Goal: Transaction & Acquisition: Obtain resource

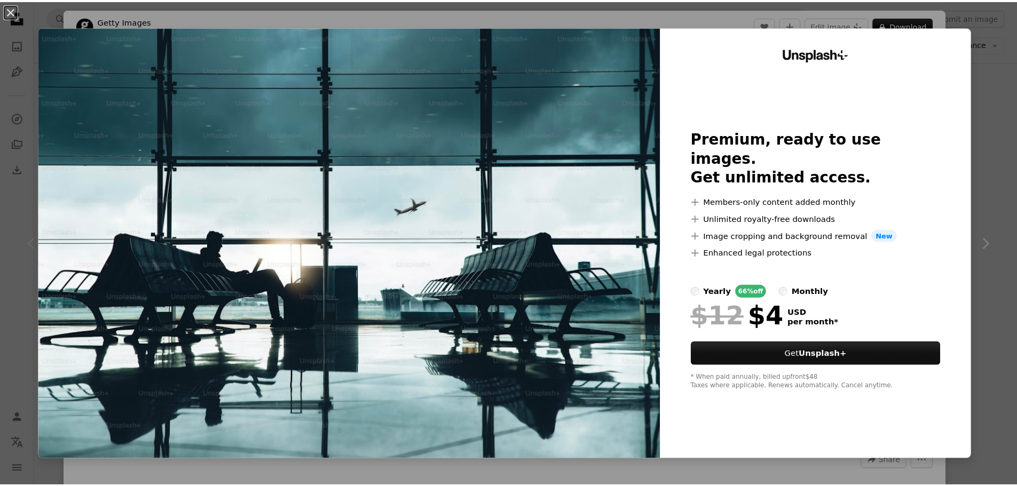
scroll to position [267, 0]
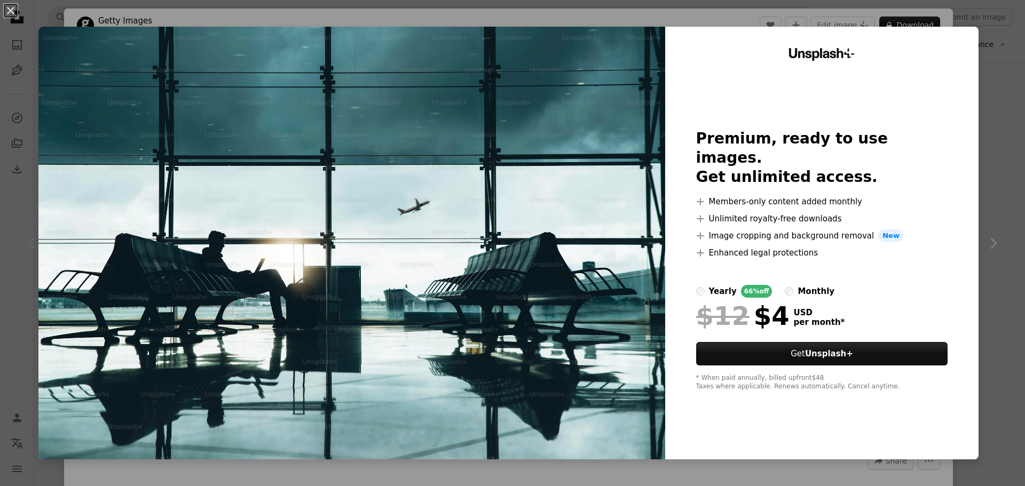
click at [982, 53] on div "An X shape Unsplash+ Premium, ready to use images. Get unlimited access. A plus…" at bounding box center [512, 243] width 1025 height 486
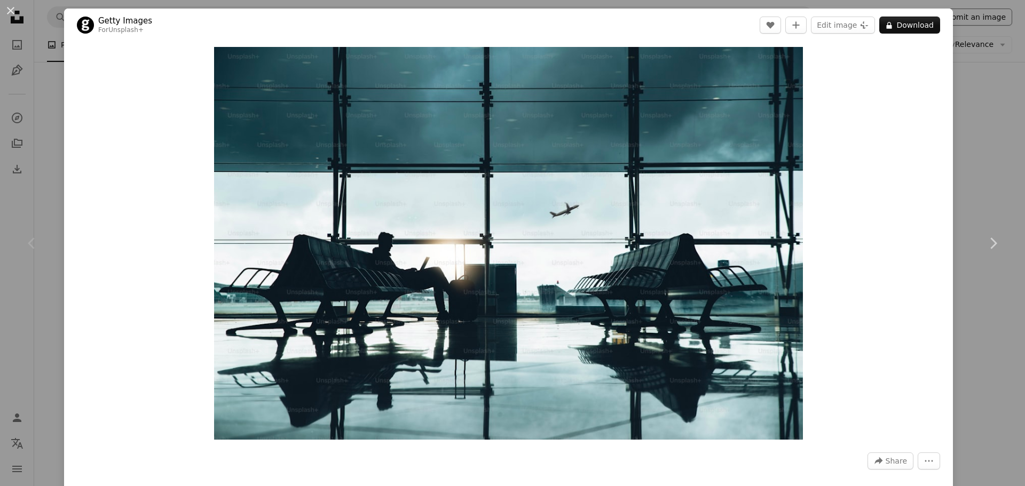
click at [983, 25] on div "An X shape Chevron left Chevron right Getty Images For Unsplash+ A heart A plus…" at bounding box center [512, 243] width 1025 height 486
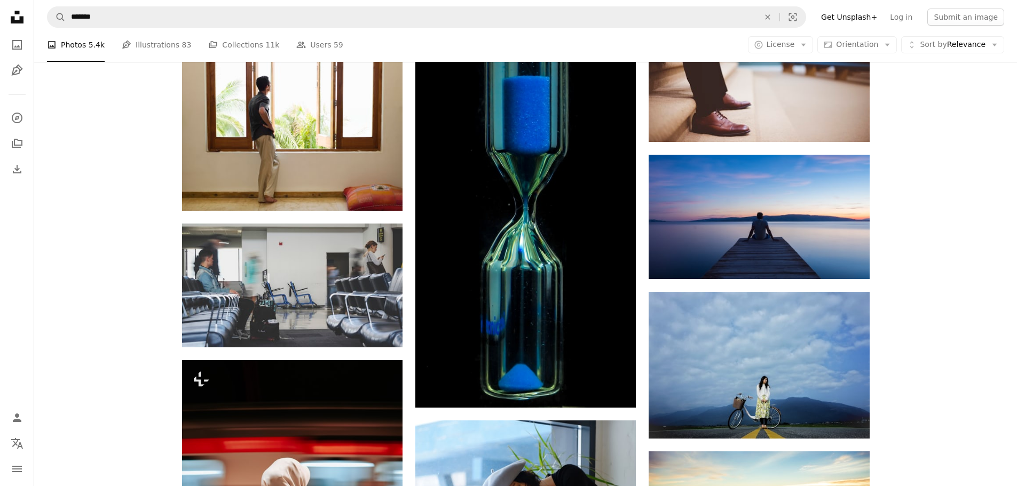
scroll to position [374, 0]
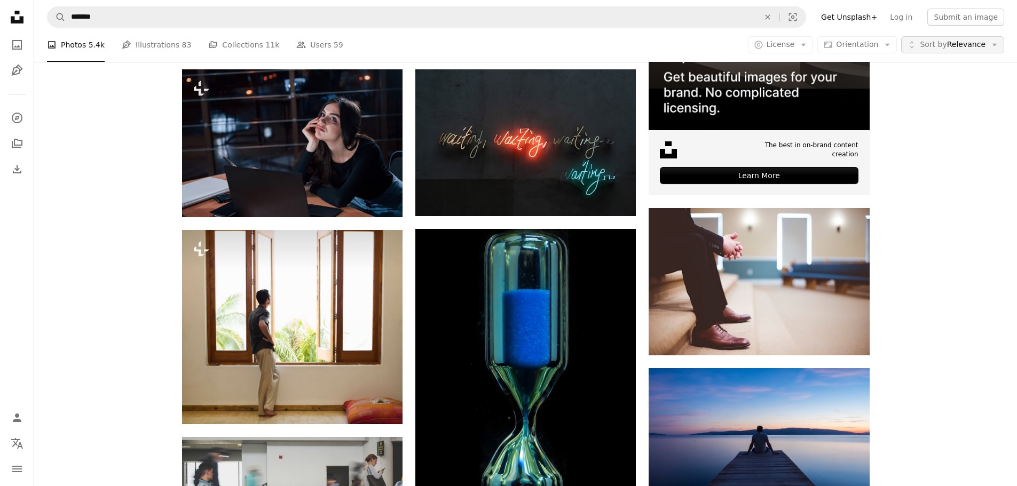
click at [973, 49] on span "Sort by Relevance" at bounding box center [953, 44] width 66 height 11
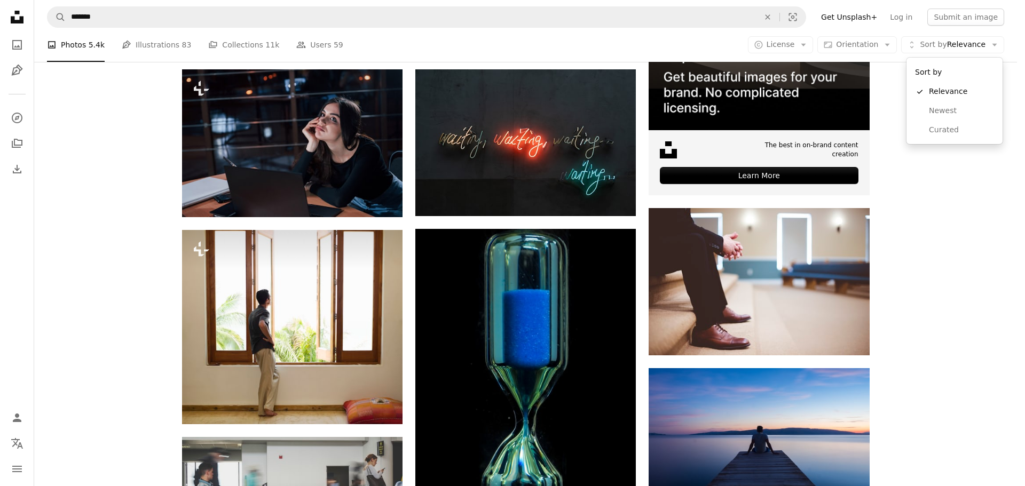
click at [891, 49] on body "Unsplash logo Unsplash Home A photo Pen Tool A compass A stack of folders Downl…" at bounding box center [508, 243] width 1017 height 486
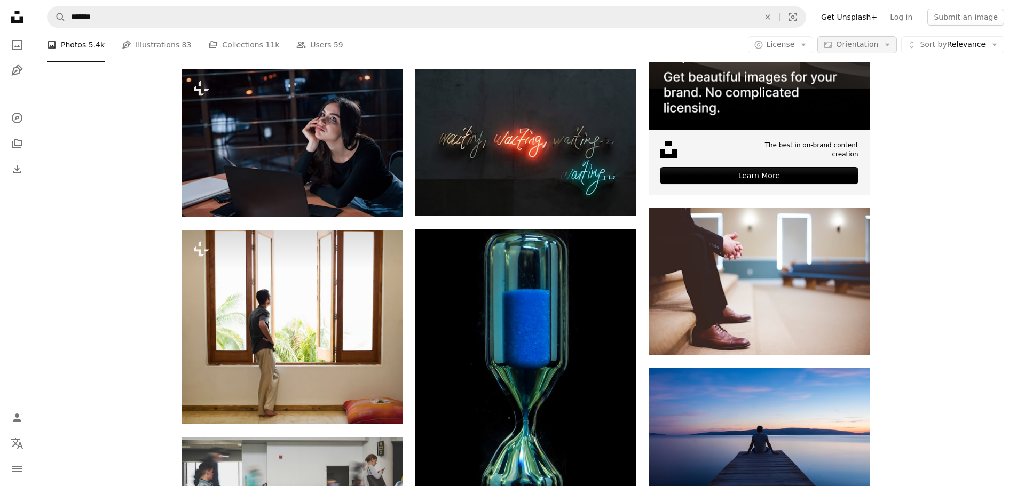
click at [890, 49] on icon "Arrow down" at bounding box center [887, 45] width 10 height 10
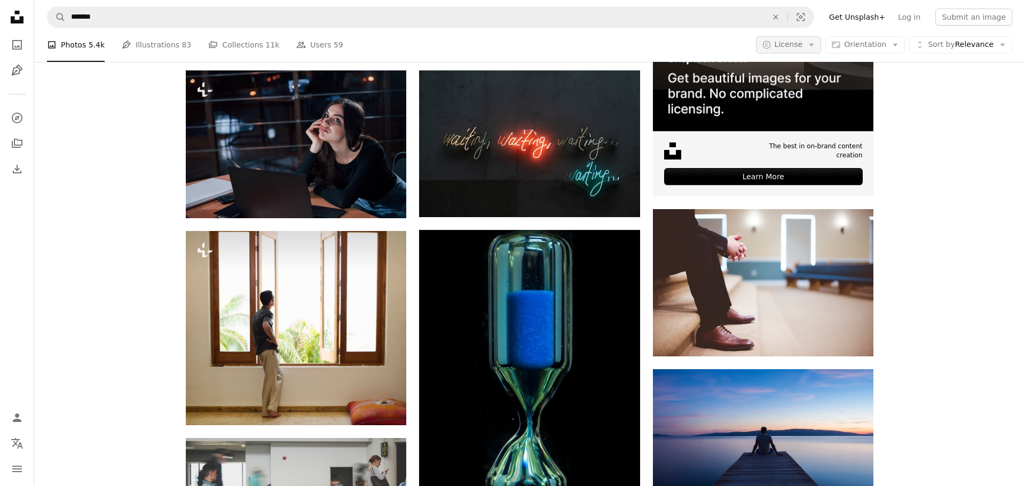
click at [817, 45] on button "A copyright icon © License Arrow down" at bounding box center [789, 44] width 66 height 17
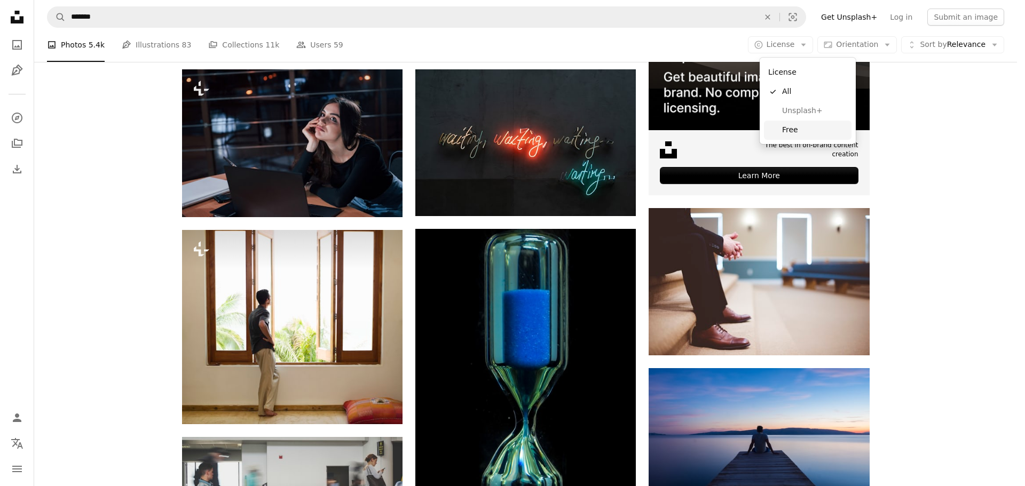
click at [798, 132] on span "Free" at bounding box center [814, 130] width 65 height 11
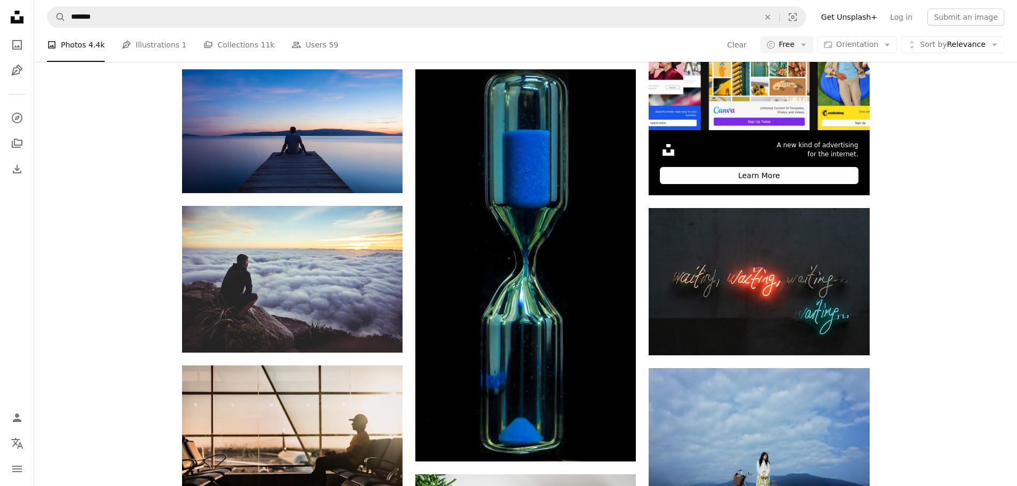
scroll to position [1761, 0]
